Goal: Transaction & Acquisition: Book appointment/travel/reservation

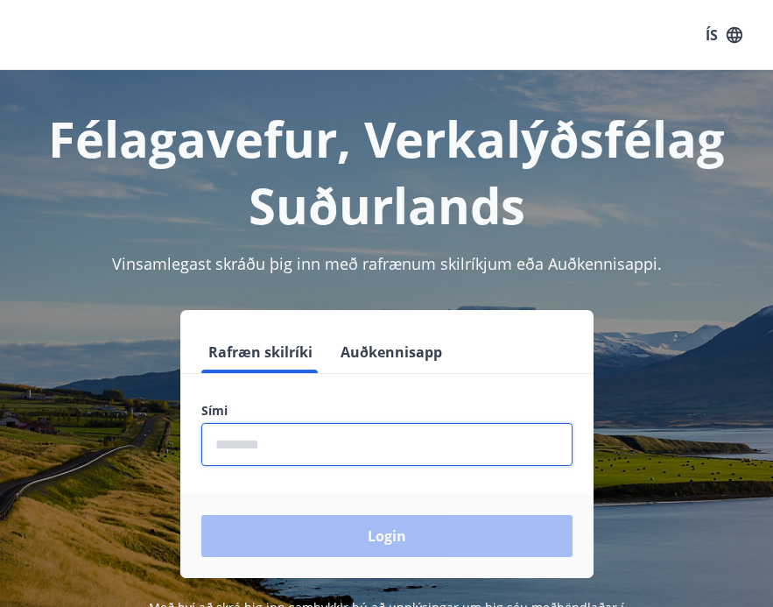
click at [407, 428] on input "phone" at bounding box center [386, 444] width 371 height 43
type input "********"
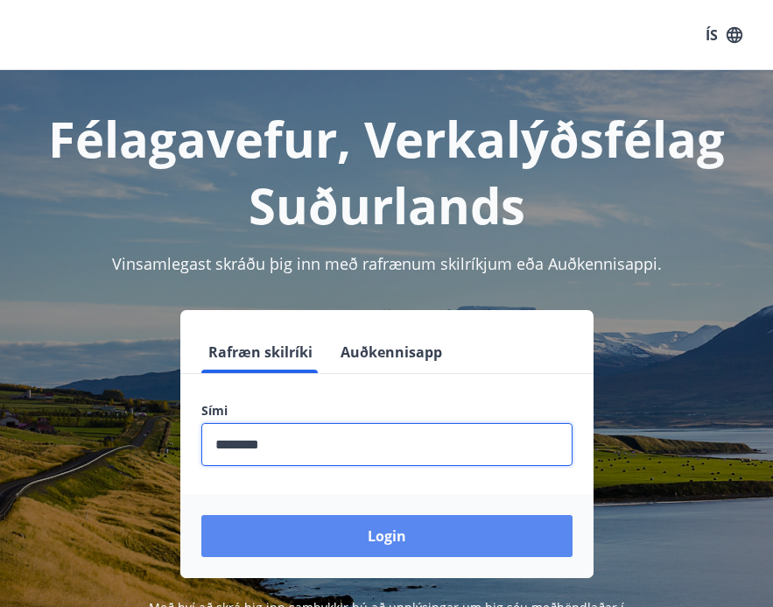
click at [374, 555] on button "Login" at bounding box center [386, 536] width 371 height 42
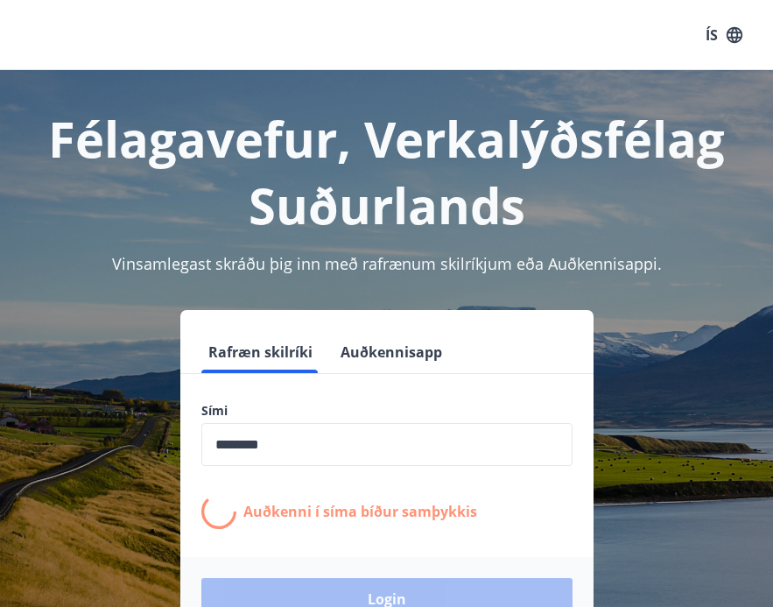
click at [718, 39] on button "ÍS" at bounding box center [724, 35] width 56 height 32
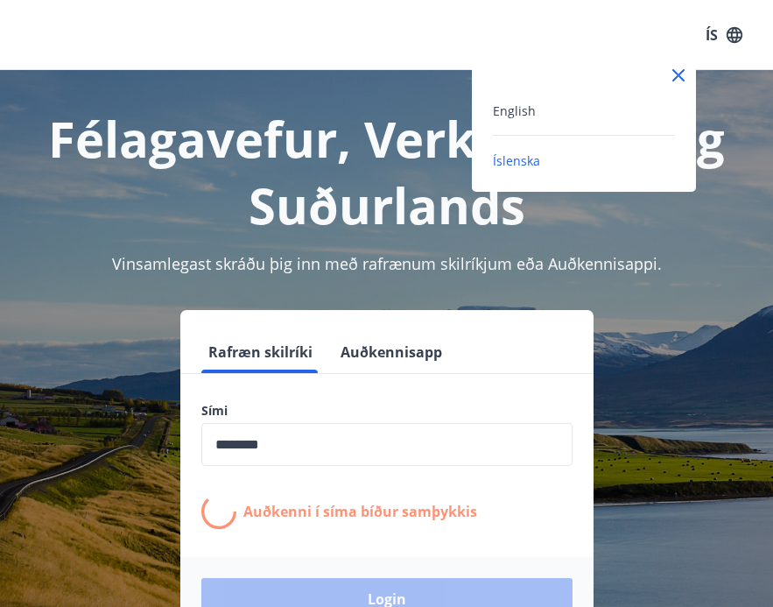
click at [587, 126] on div "English" at bounding box center [584, 118] width 182 height 36
click at [548, 115] on div "English" at bounding box center [584, 110] width 182 height 21
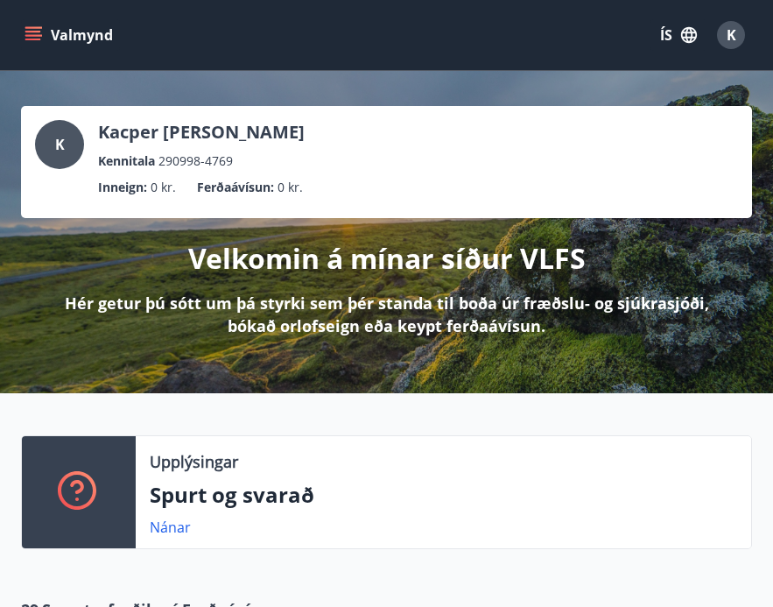
click at [686, 14] on div "ÍS K" at bounding box center [702, 35] width 102 height 42
click at [682, 25] on icon "button" at bounding box center [689, 34] width 19 height 19
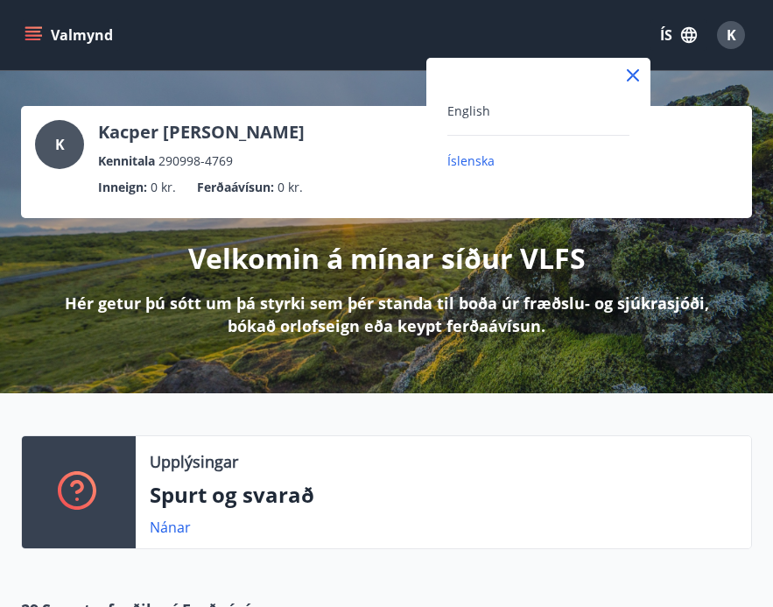
click at [547, 109] on div "English" at bounding box center [539, 110] width 182 height 21
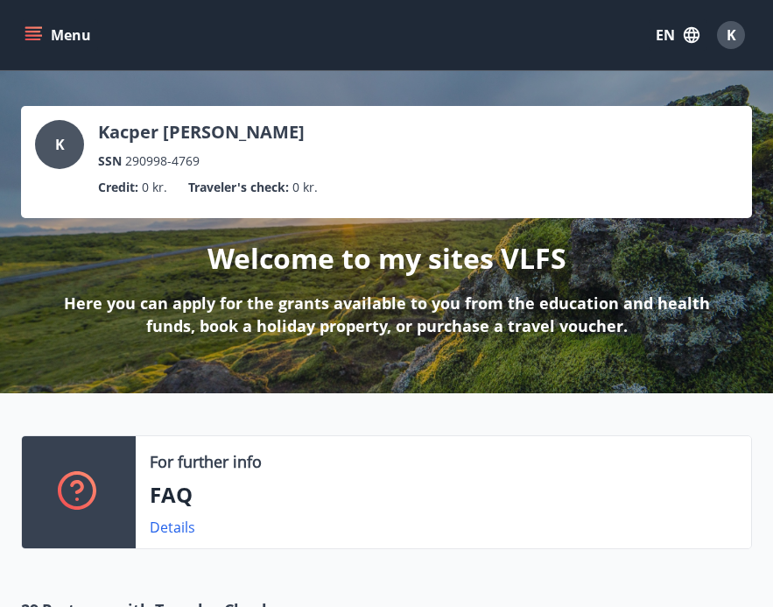
click at [30, 27] on icon "menu" at bounding box center [34, 28] width 19 height 2
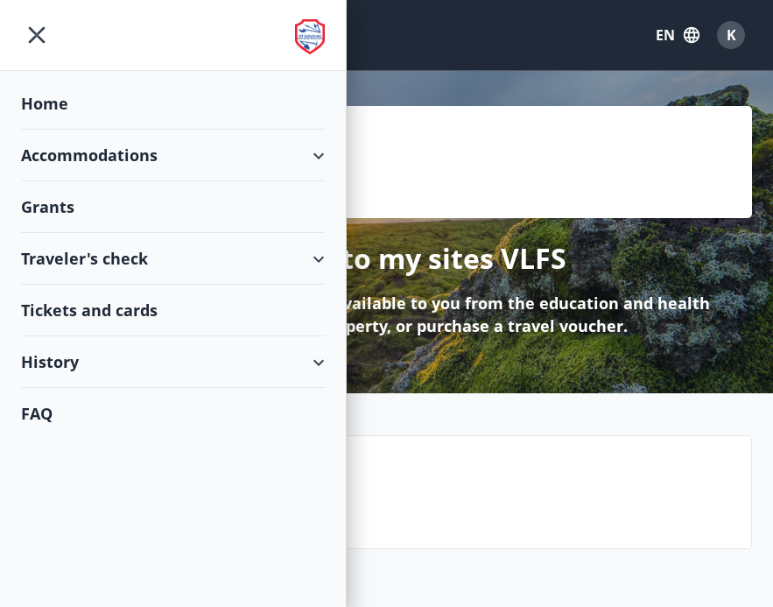
click at [131, 175] on div "Accommodations" at bounding box center [173, 156] width 304 height 52
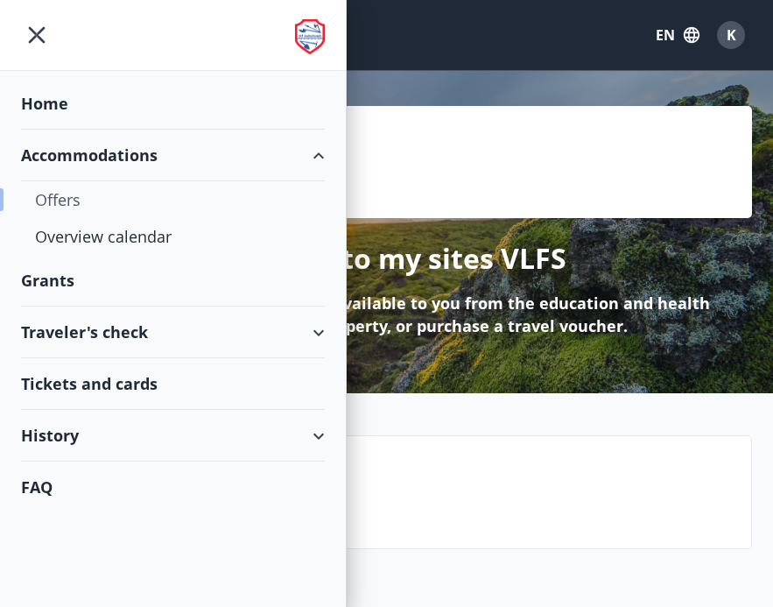
click at [112, 200] on div "Offers" at bounding box center [173, 199] width 276 height 37
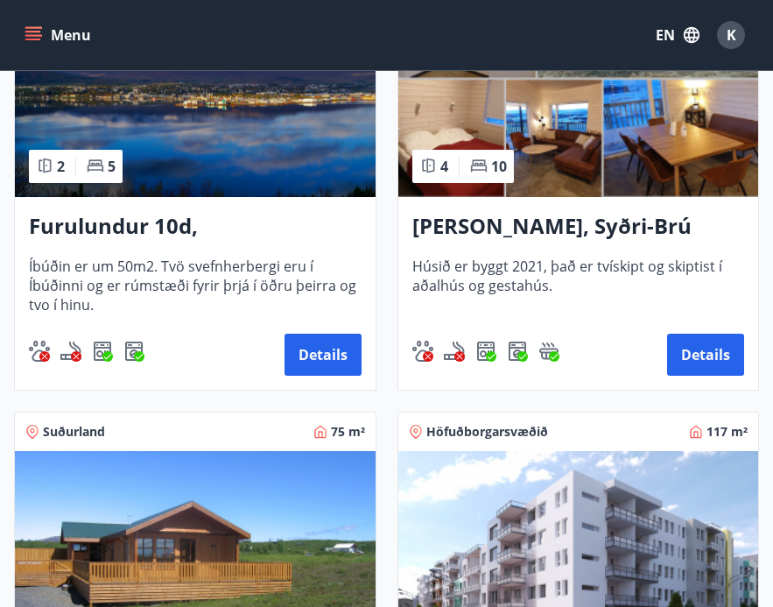
scroll to position [498, 0]
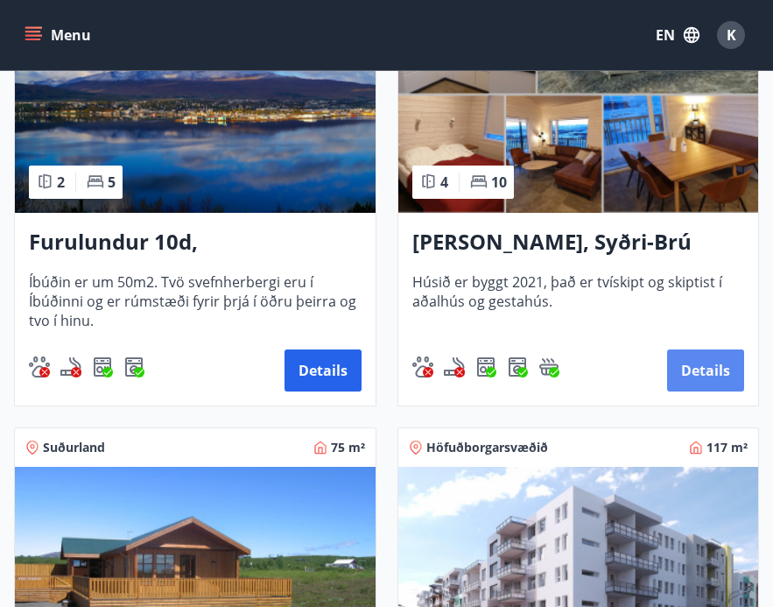
click at [671, 377] on button "Details" at bounding box center [706, 371] width 77 height 42
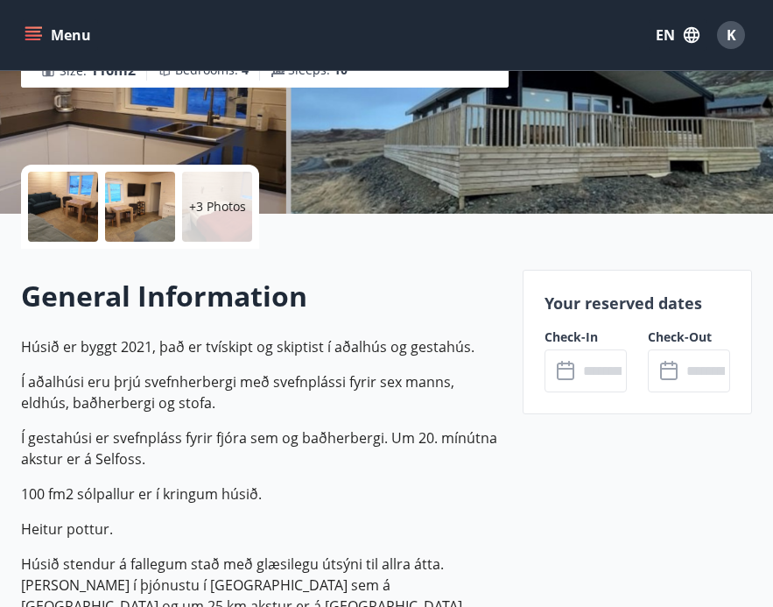
scroll to position [314, 0]
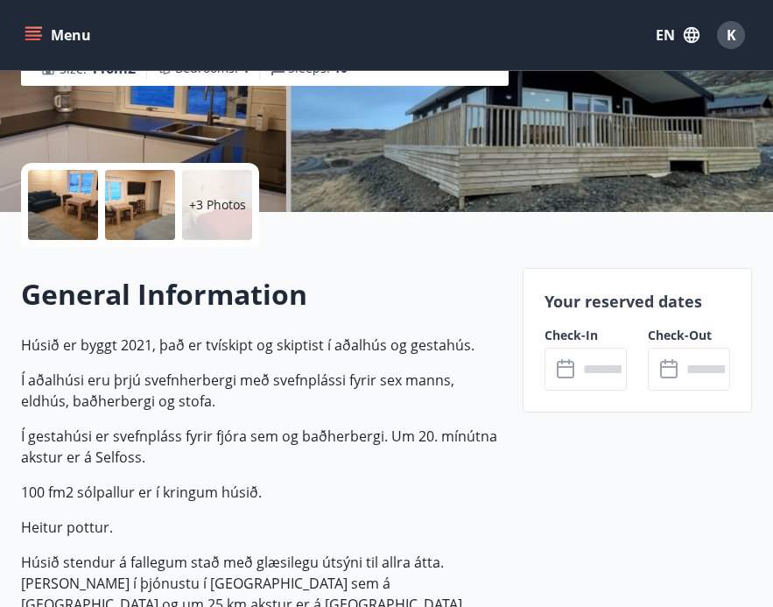
click at [590, 373] on input "text" at bounding box center [602, 369] width 49 height 43
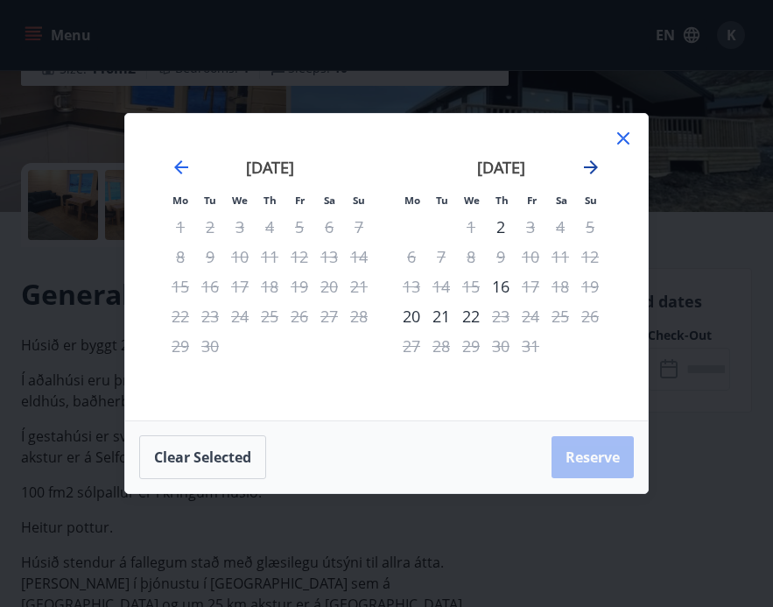
click at [596, 166] on icon "Move forward to switch to the next month." at bounding box center [591, 167] width 14 height 14
click at [627, 134] on icon at bounding box center [624, 138] width 12 height 12
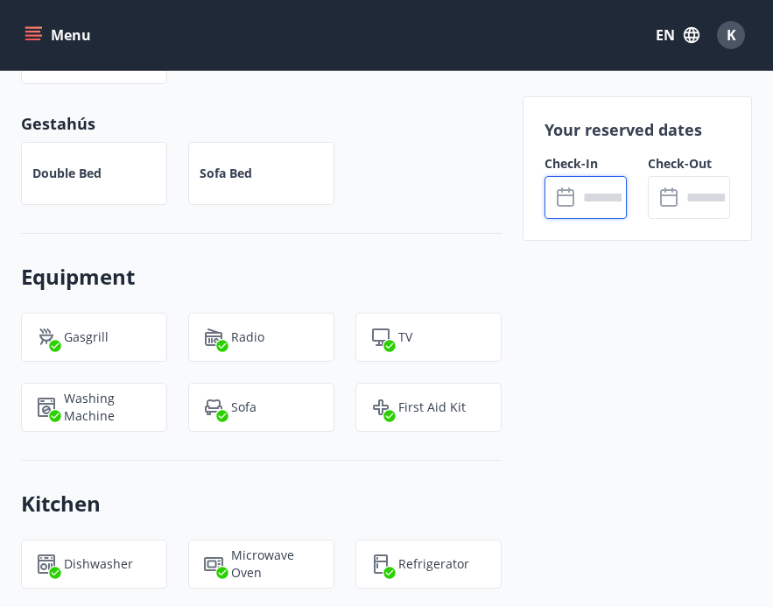
scroll to position [1490, 0]
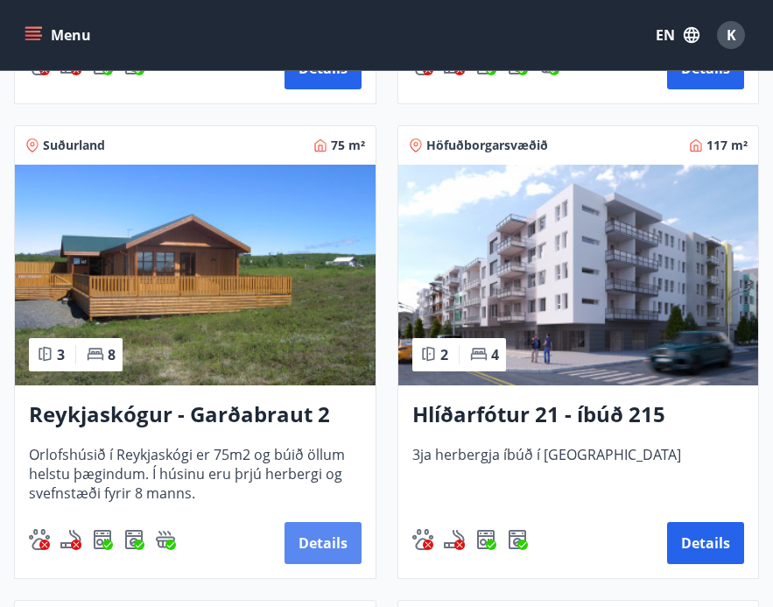
click at [310, 531] on button "Details" at bounding box center [323, 543] width 77 height 42
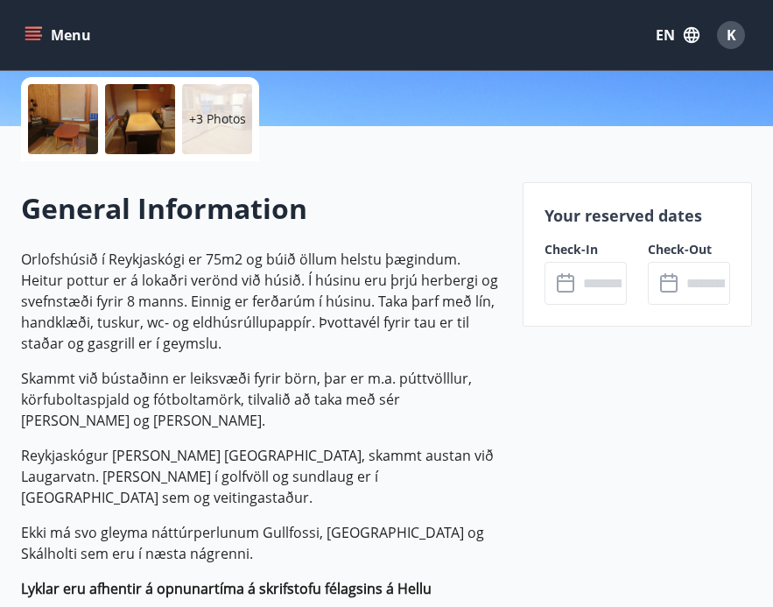
scroll to position [408, 0]
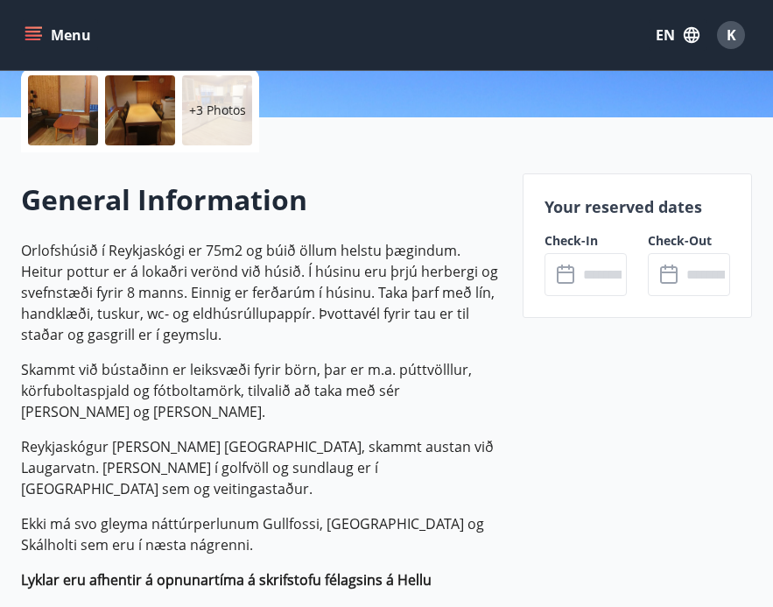
click at [563, 281] on icon at bounding box center [566, 275] width 18 height 18
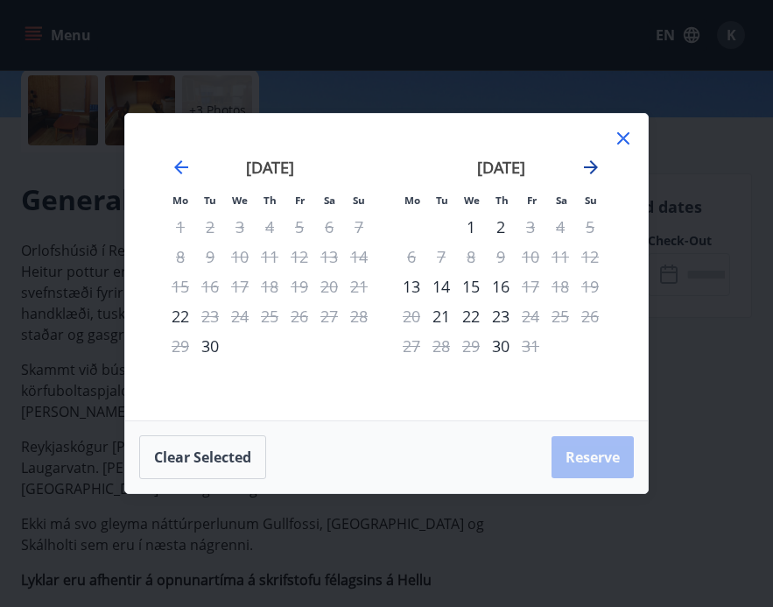
click at [597, 170] on icon "Move forward to switch to the next month." at bounding box center [591, 167] width 21 height 21
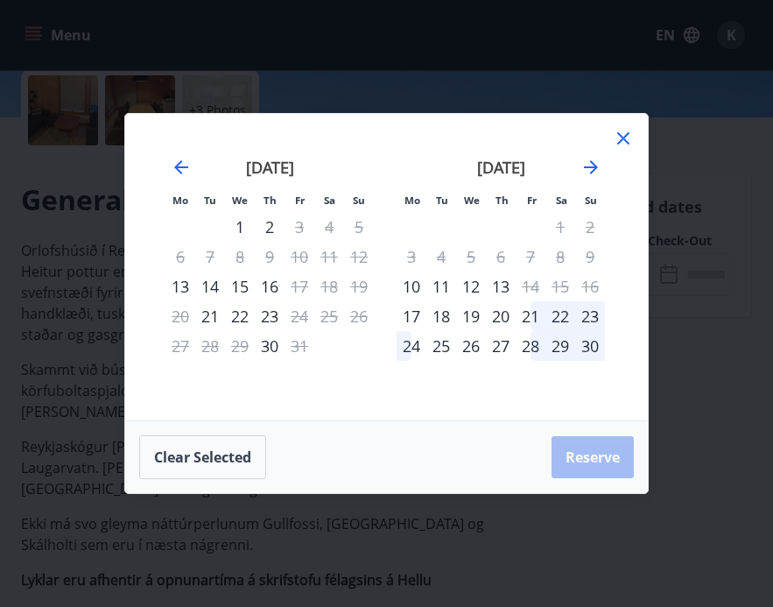
click at [631, 130] on icon at bounding box center [623, 138] width 21 height 21
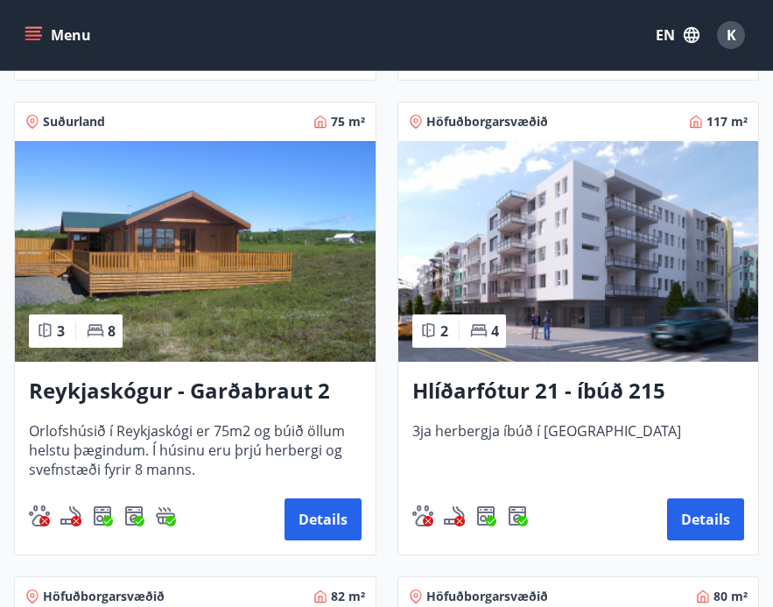
scroll to position [801, 0]
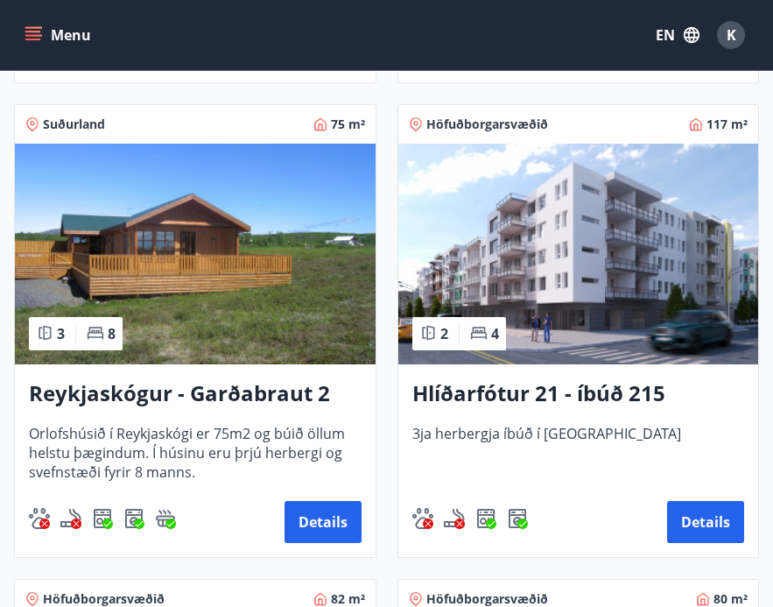
click at [494, 371] on div "Hlíðarfótur 21 - íbúð 215 3ja herbergja íbúð í [GEOGRAPHIC_DATA] Details" at bounding box center [579, 460] width 361 height 193
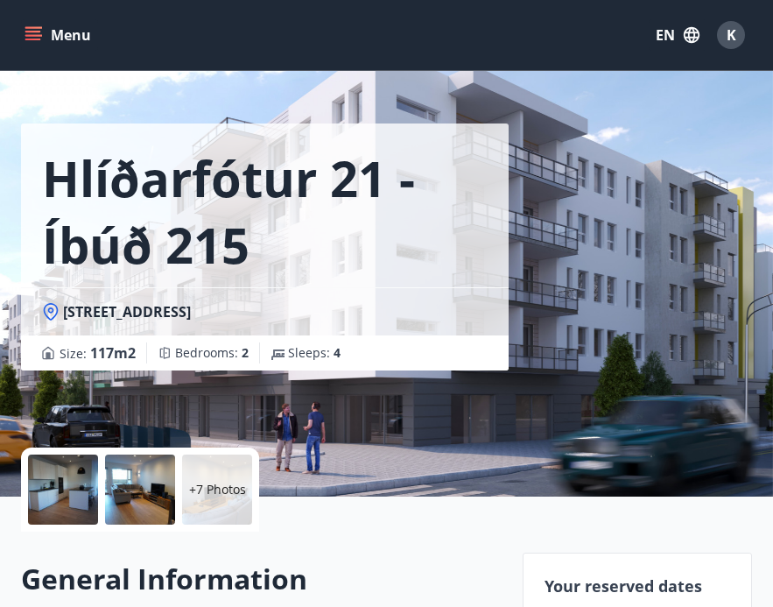
scroll to position [39, 0]
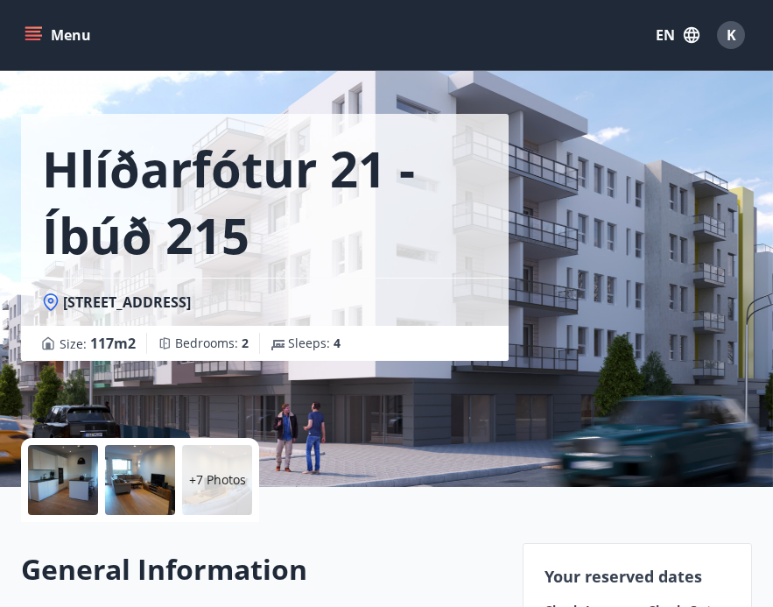
click at [53, 478] on div at bounding box center [63, 480] width 70 height 70
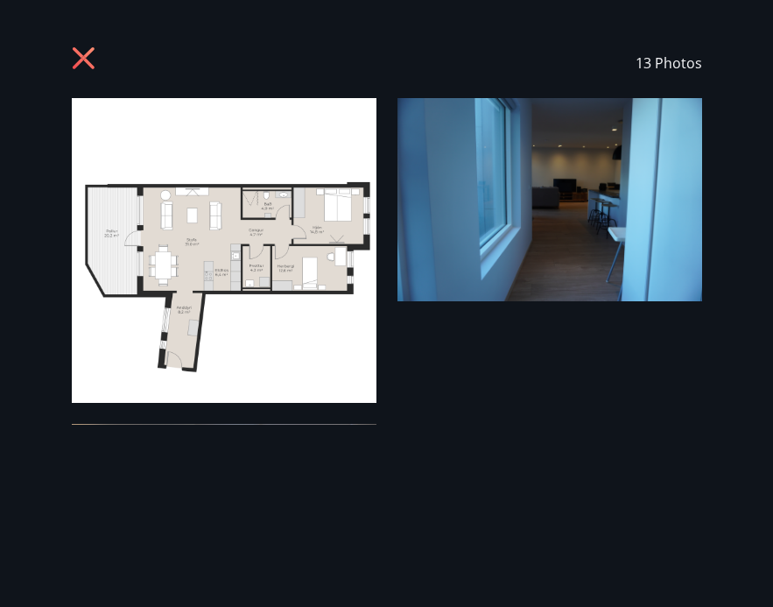
click at [83, 56] on icon at bounding box center [83, 58] width 4 height 4
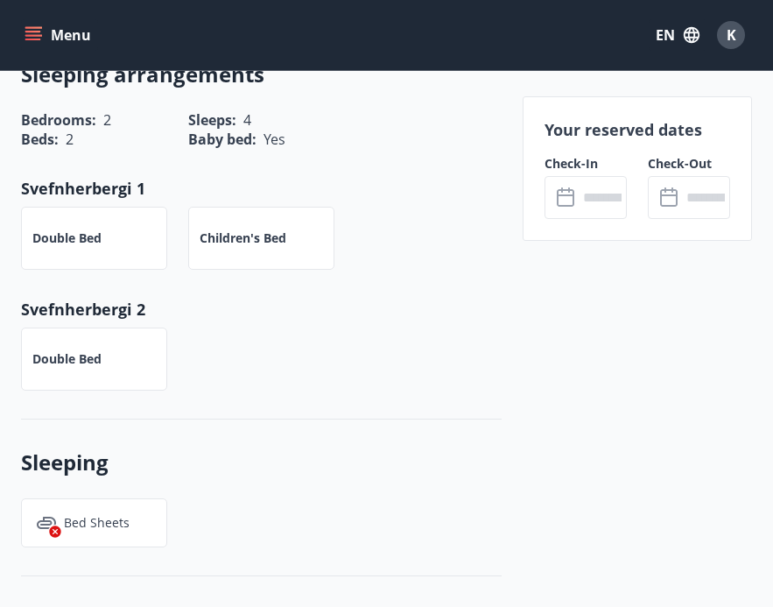
scroll to position [752, 0]
click at [601, 194] on input "text" at bounding box center [602, 197] width 49 height 43
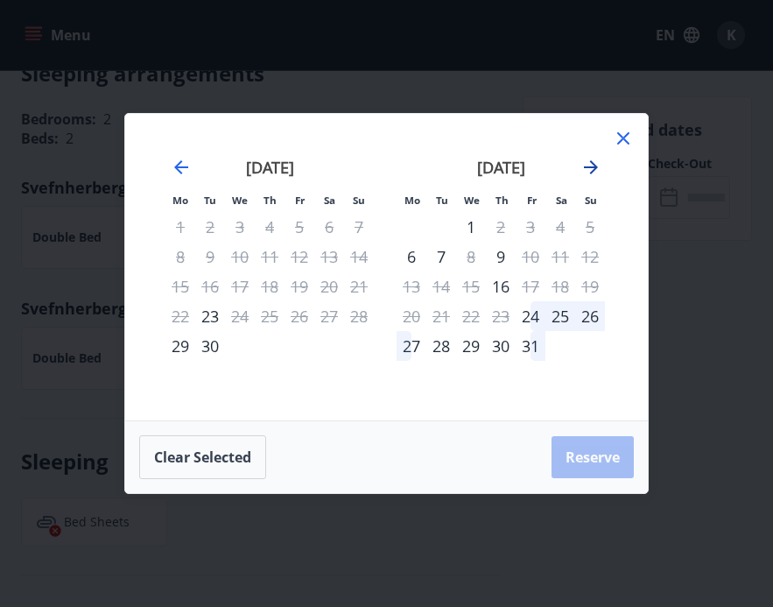
click at [599, 159] on icon "Move forward to switch to the next month." at bounding box center [591, 167] width 21 height 21
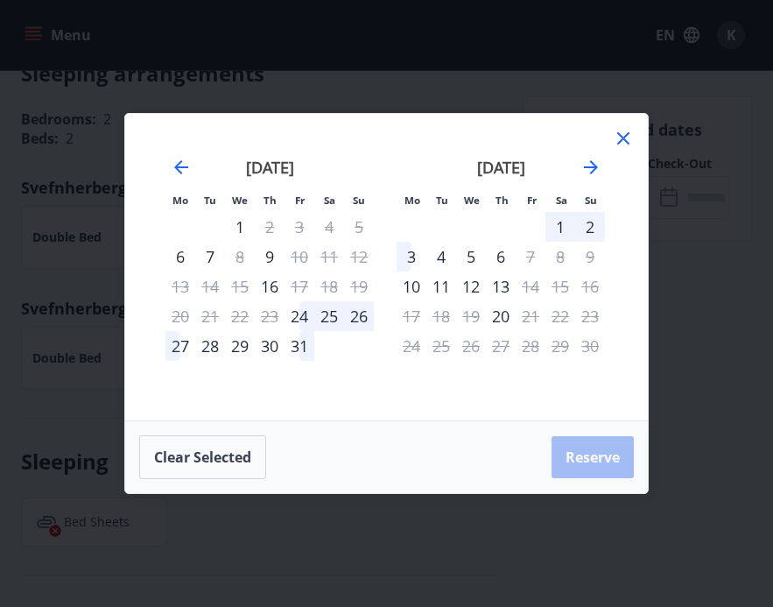
click at [413, 256] on div "3" at bounding box center [412, 257] width 30 height 30
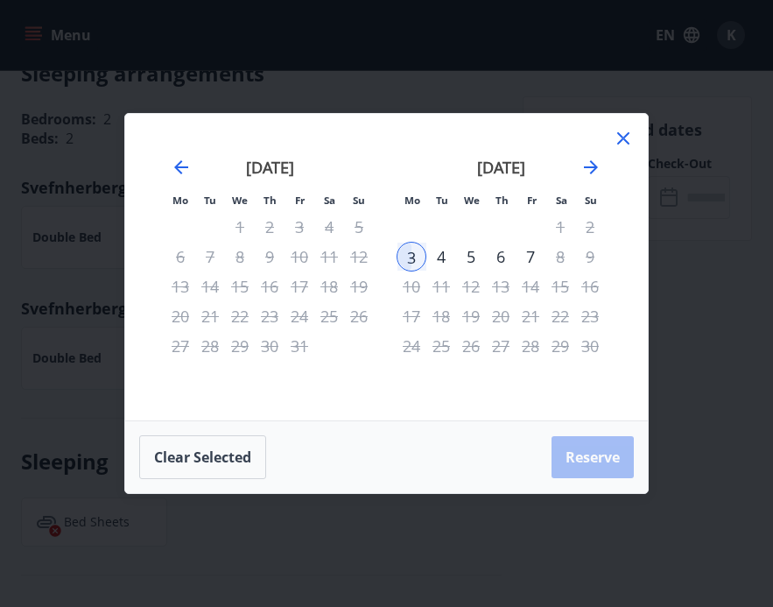
click at [621, 139] on icon at bounding box center [623, 138] width 21 height 21
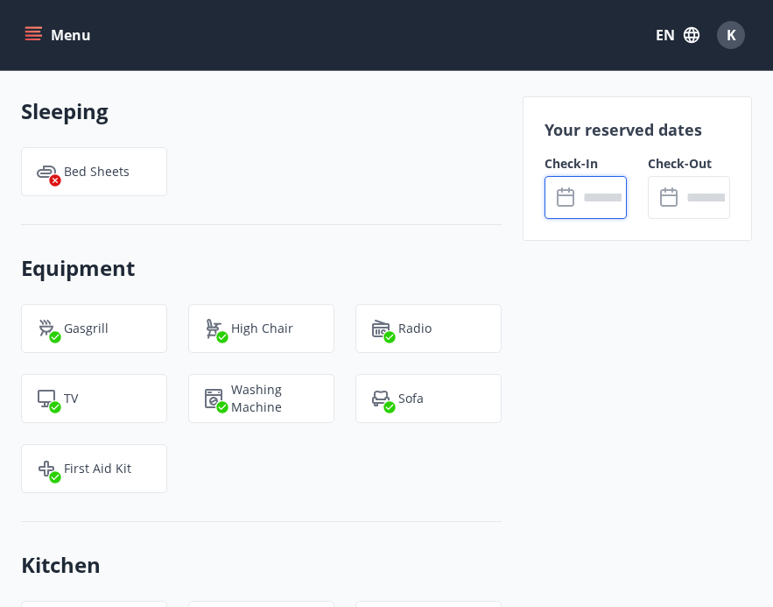
scroll to position [1138, 0]
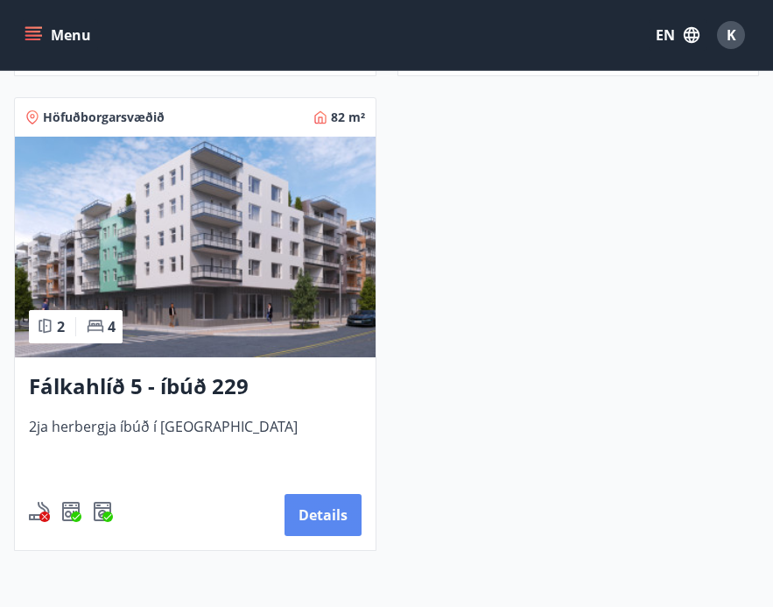
click at [333, 525] on button "Details" at bounding box center [323, 515] width 77 height 42
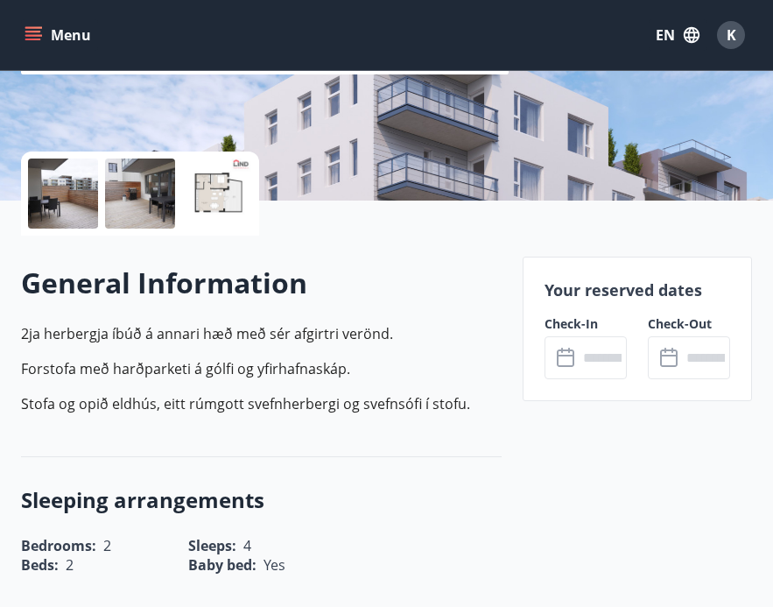
scroll to position [311, 0]
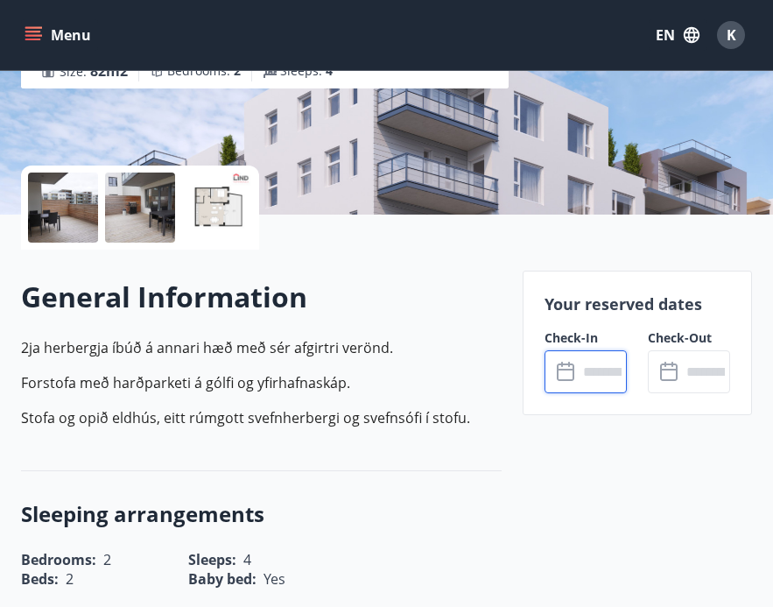
click at [613, 364] on input "text" at bounding box center [602, 371] width 49 height 43
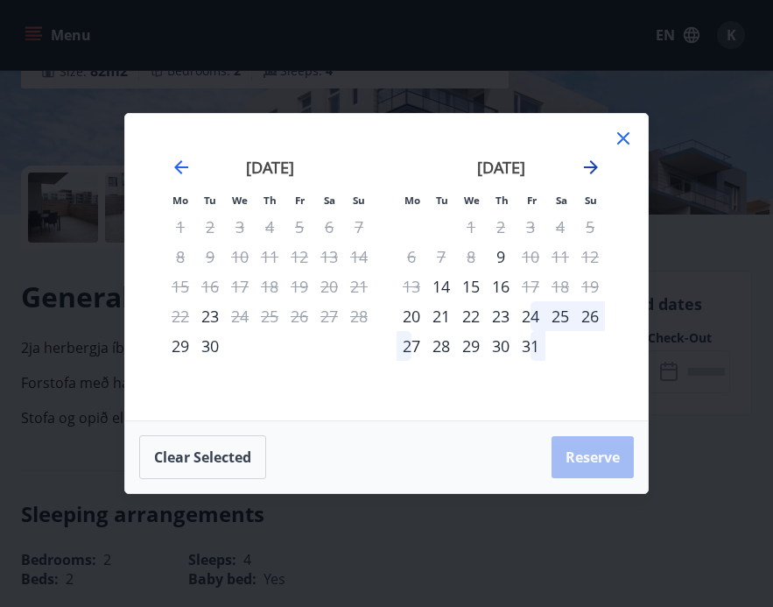
click at [597, 162] on icon "Move forward to switch to the next month." at bounding box center [591, 167] width 21 height 21
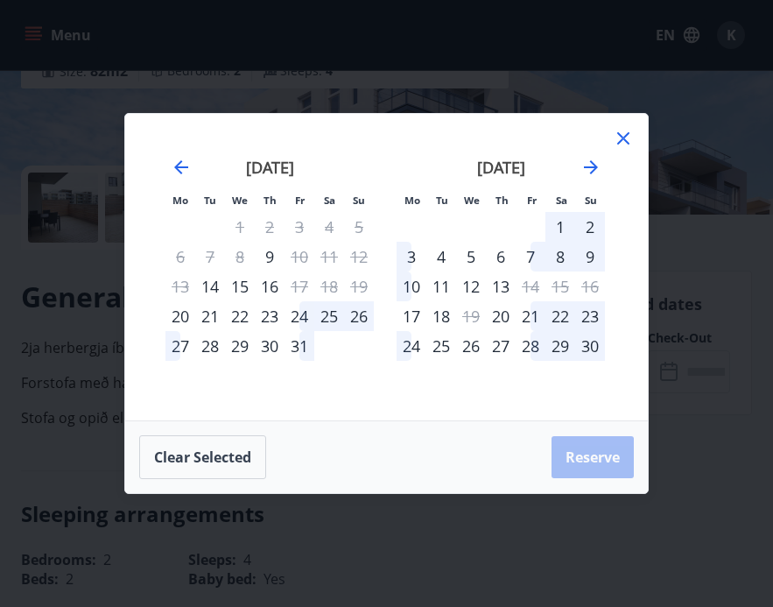
click at [418, 254] on div "3" at bounding box center [412, 257] width 30 height 30
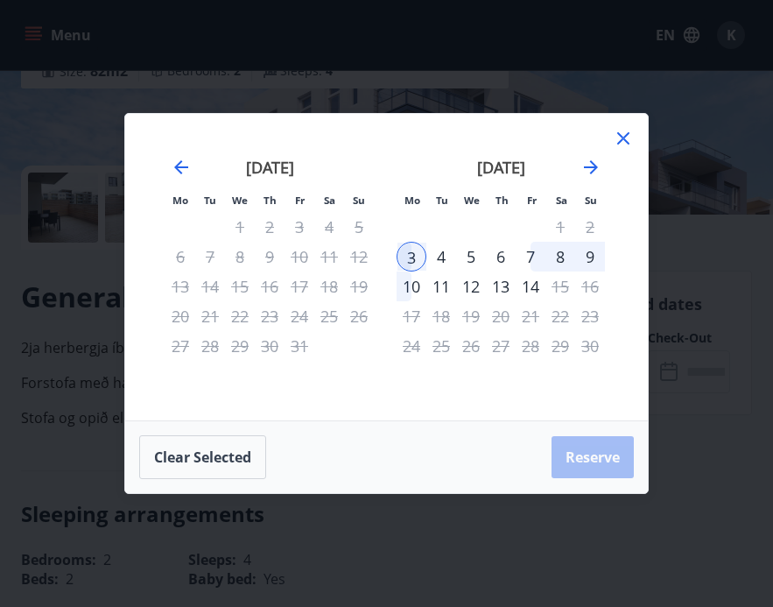
click at [415, 282] on div "10" at bounding box center [412, 287] width 30 height 30
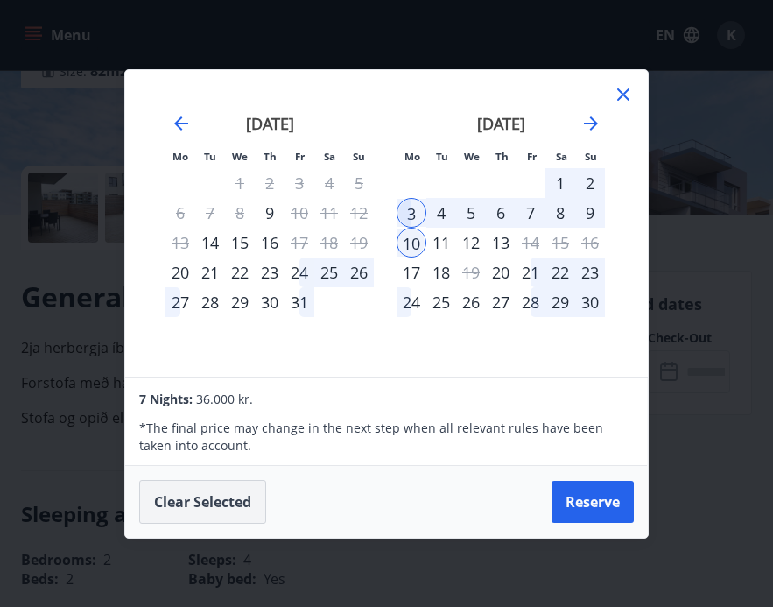
click at [223, 483] on button "Clear selected" at bounding box center [202, 502] width 127 height 44
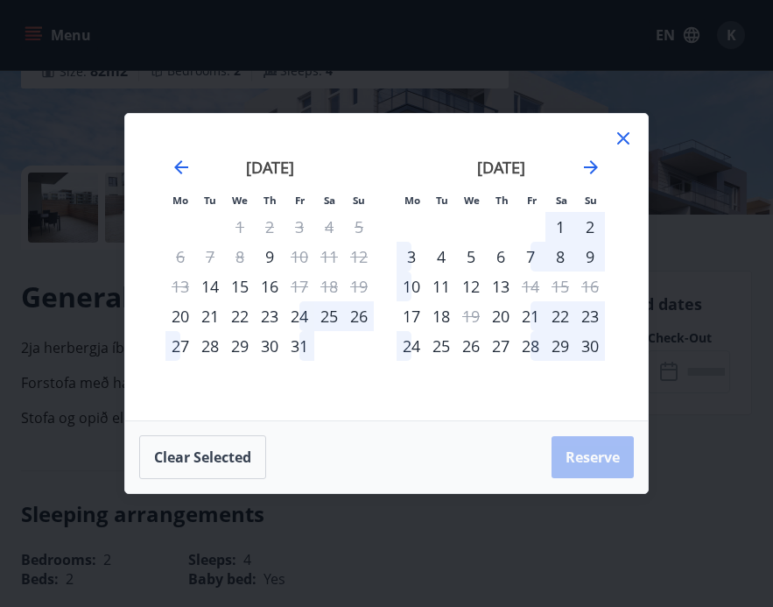
click at [443, 246] on div "4" at bounding box center [442, 257] width 30 height 30
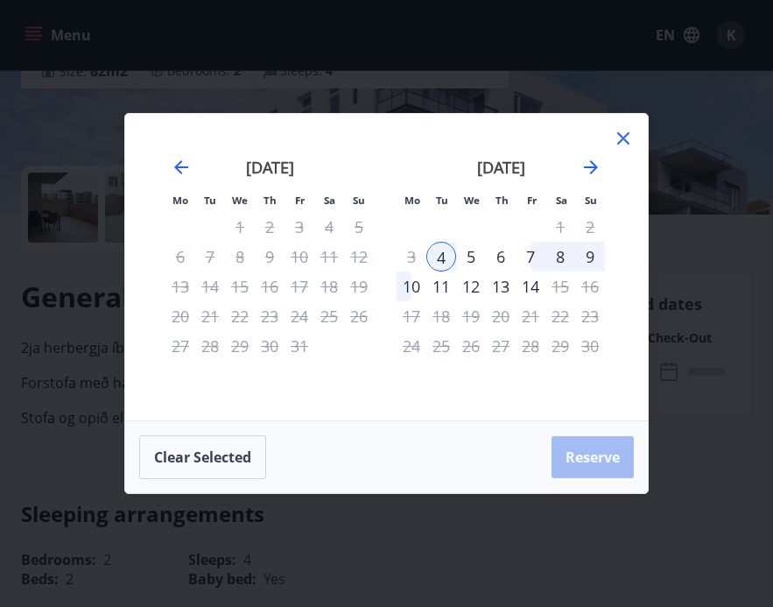
click at [412, 291] on div "10" at bounding box center [412, 287] width 30 height 30
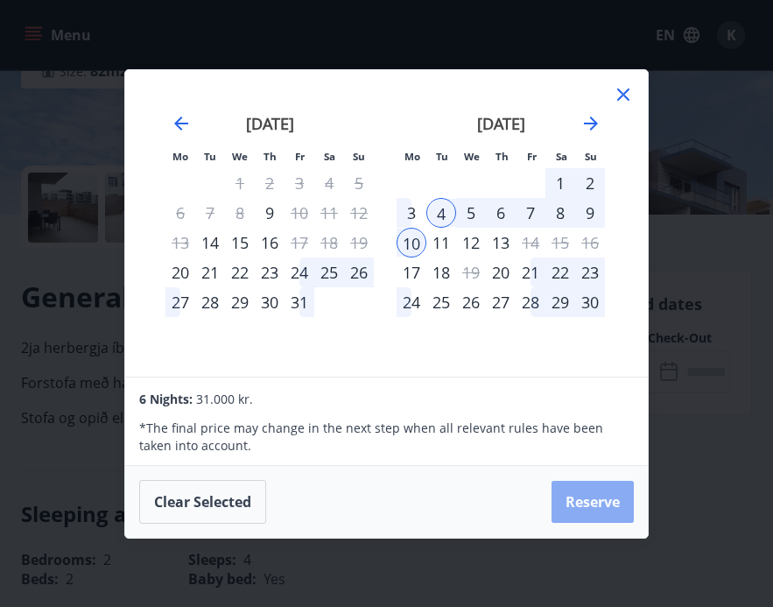
click at [588, 505] on button "Reserve" at bounding box center [593, 502] width 82 height 42
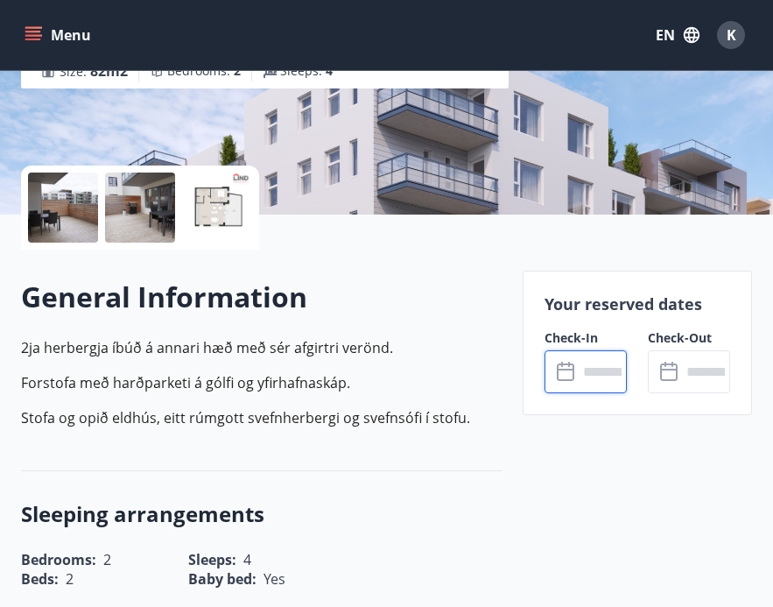
type input "******"
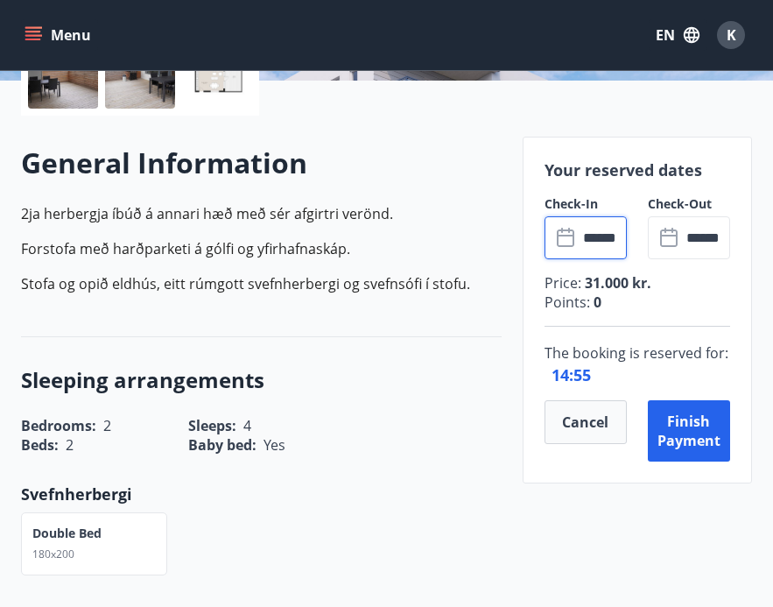
scroll to position [461, 0]
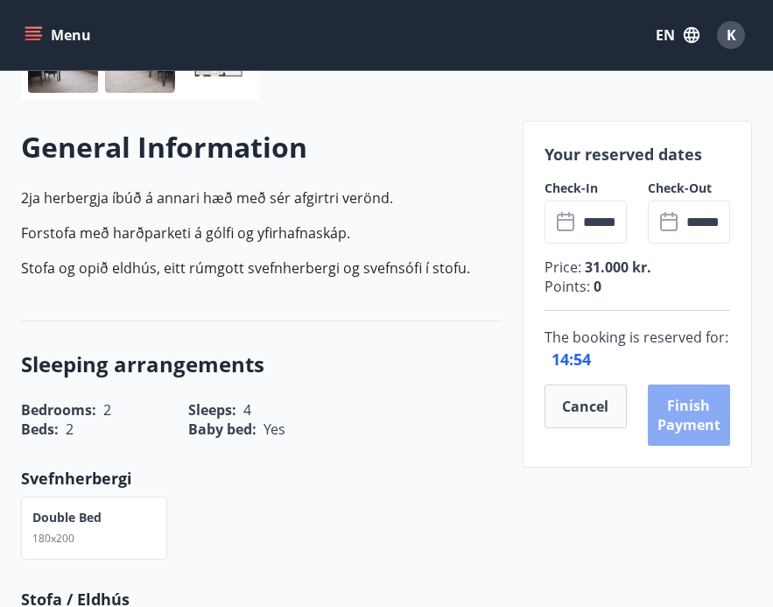
click at [717, 425] on button "Finish payment" at bounding box center [689, 415] width 82 height 61
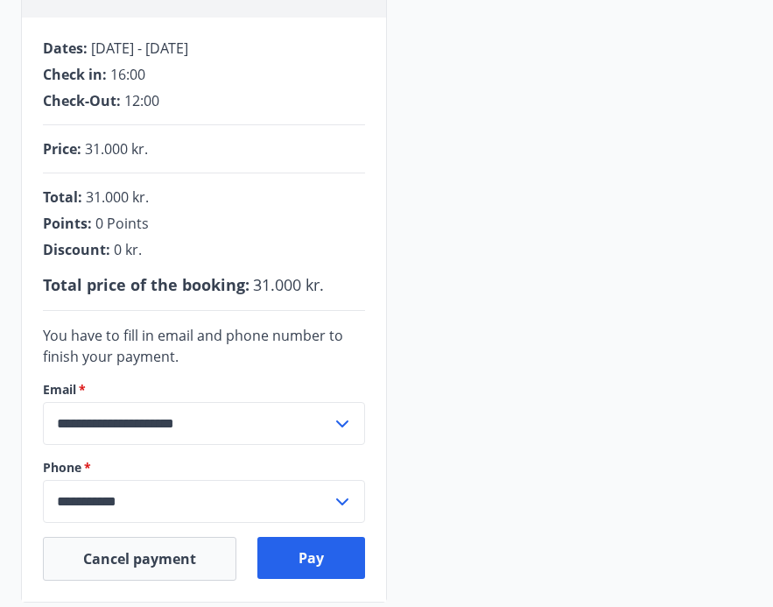
scroll to position [461, 0]
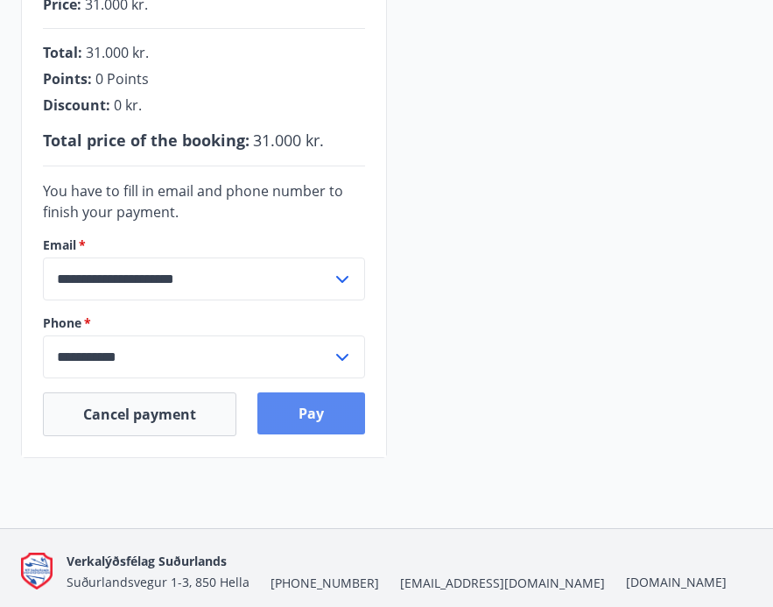
click at [306, 427] on button "Pay" at bounding box center [311, 413] width 107 height 42
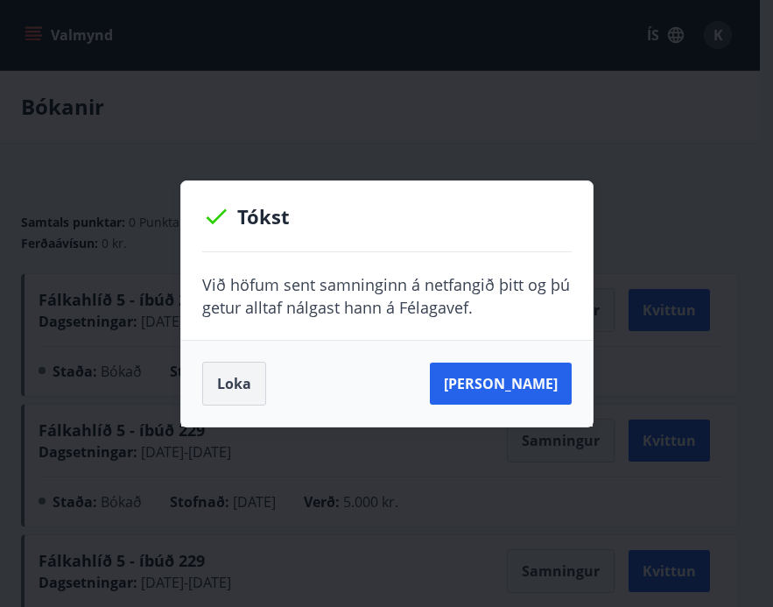
click at [248, 371] on button "Loka" at bounding box center [234, 384] width 64 height 44
